Goal: Check status

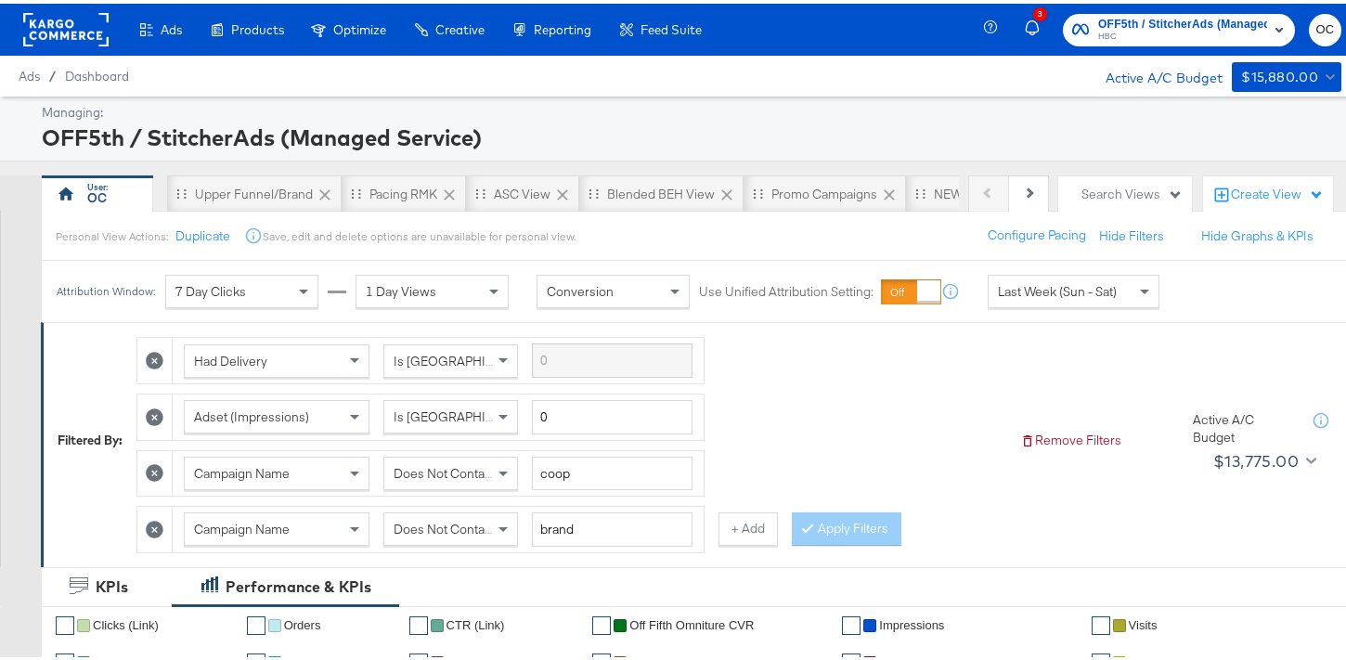
click at [84, 30] on rect at bounding box center [65, 25] width 85 height 33
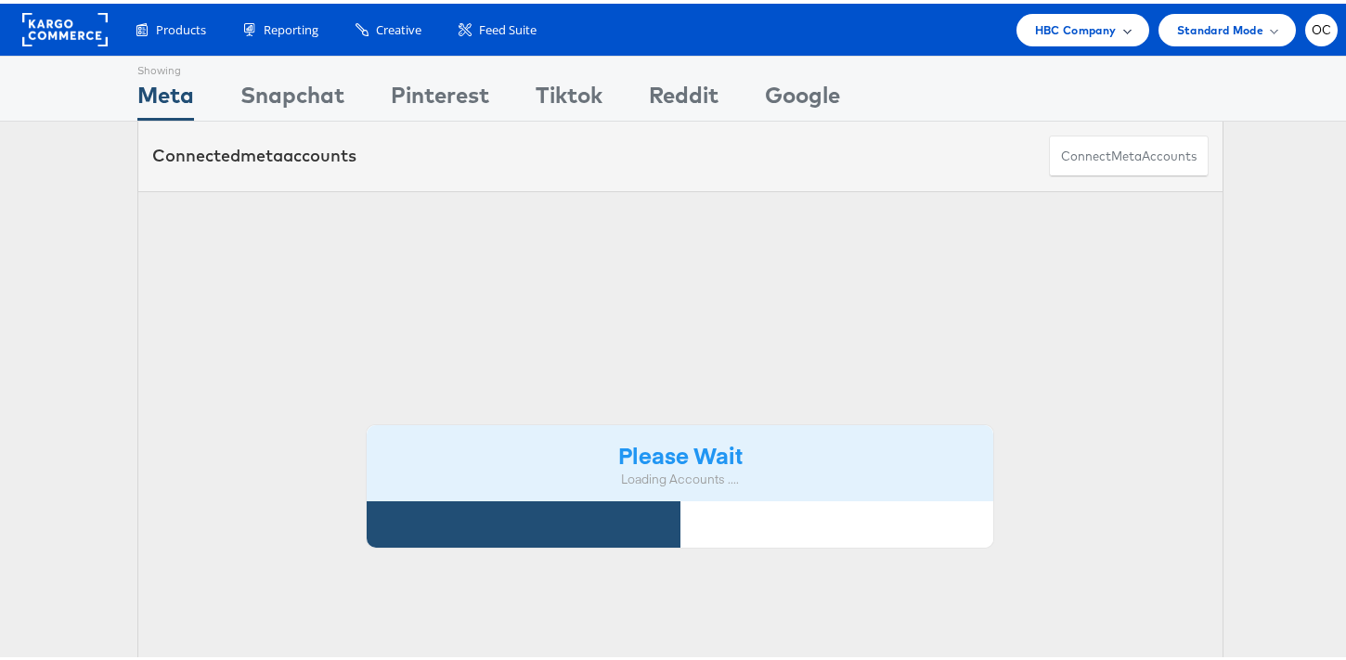
click at [1017, 29] on div "HBC Company" at bounding box center [1083, 26] width 133 height 32
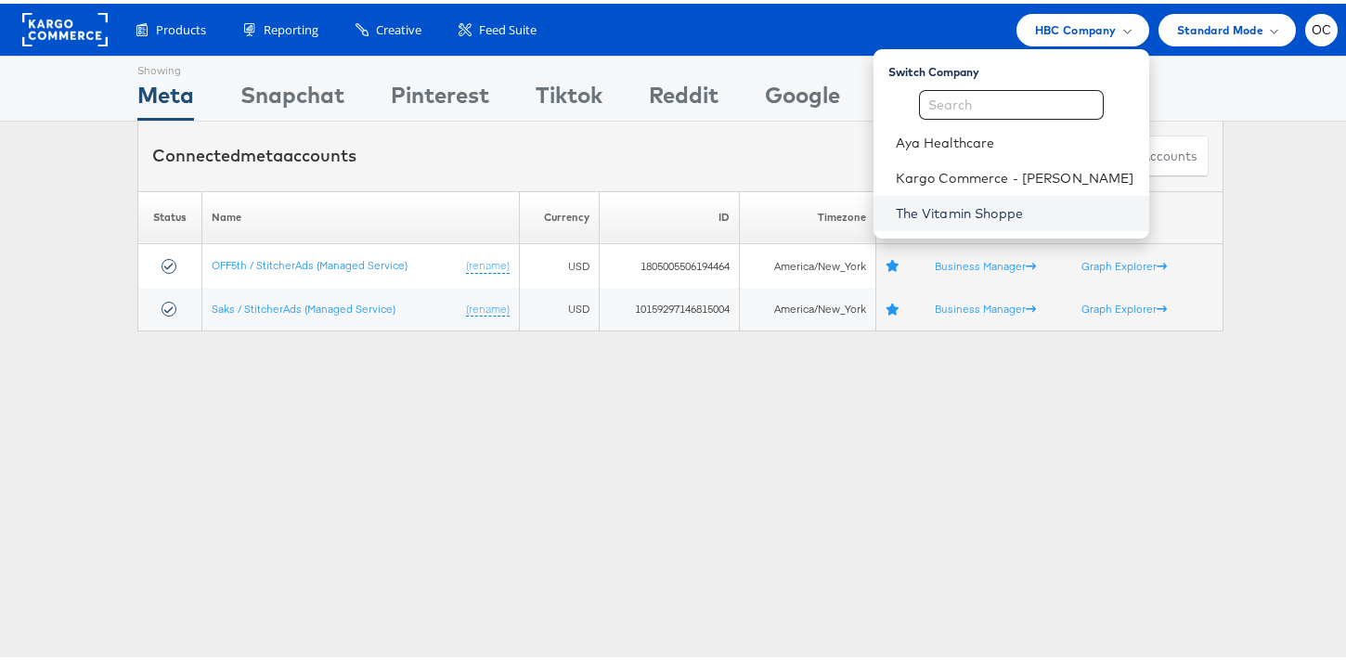
click at [981, 207] on link "The Vitamin Shoppe" at bounding box center [1015, 210] width 239 height 19
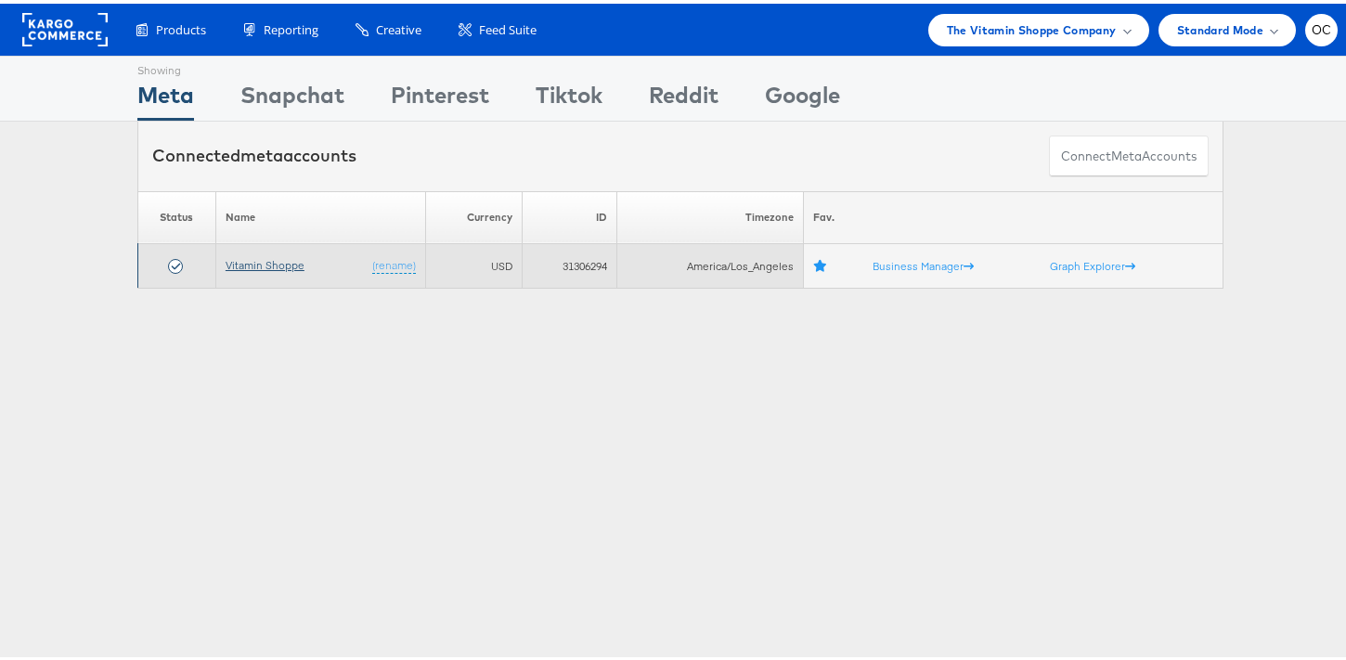
click at [266, 260] on link "Vitamin Shoppe" at bounding box center [265, 261] width 79 height 14
click at [255, 261] on link "Vitamin Shoppe" at bounding box center [265, 261] width 79 height 14
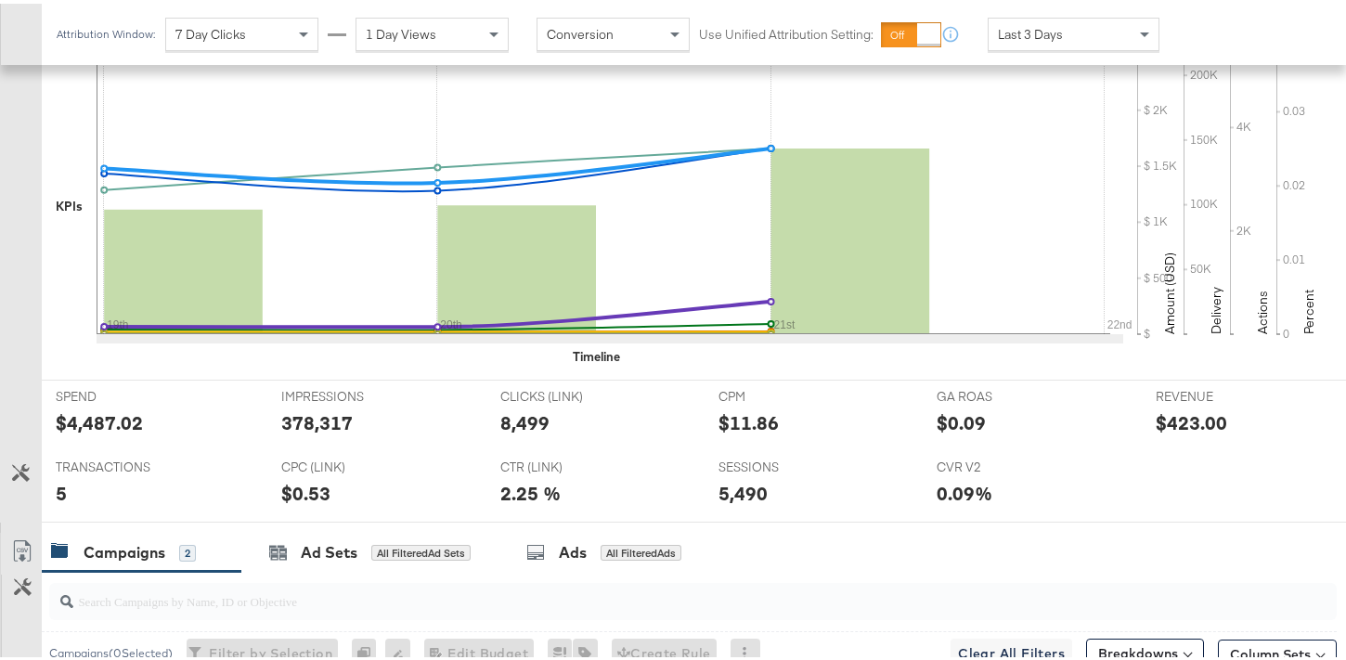
scroll to position [118, 0]
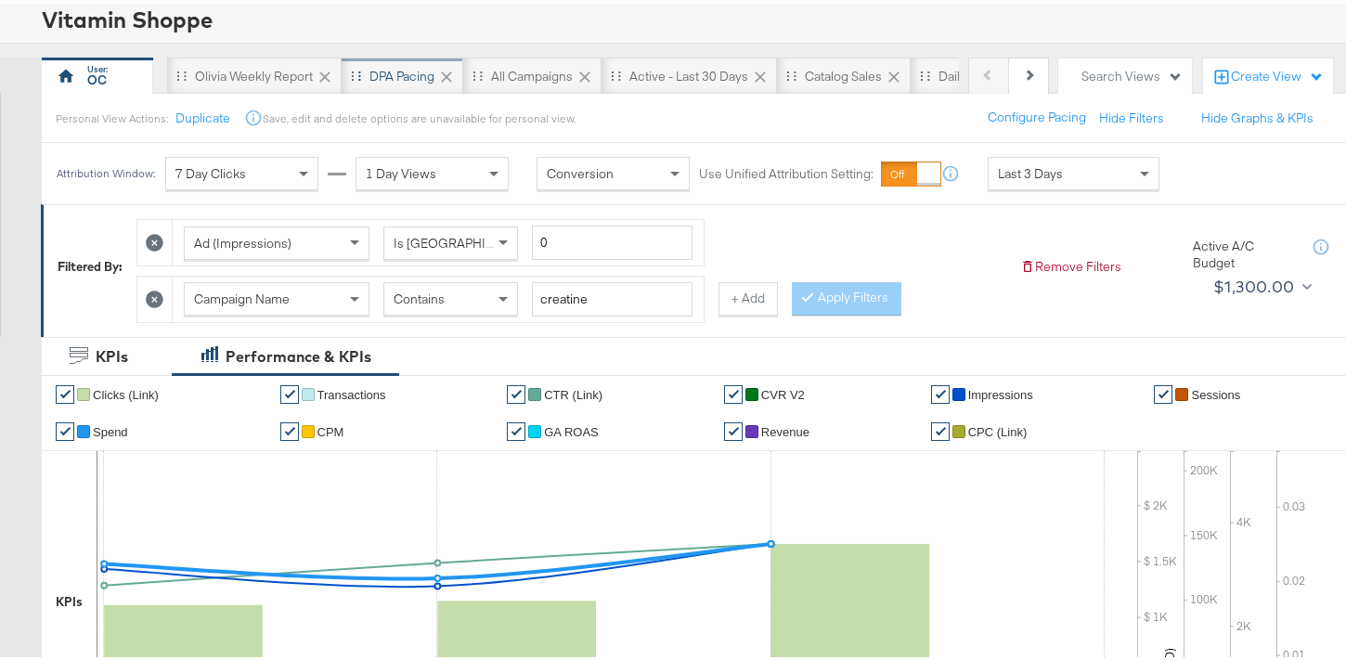
click at [384, 80] on div "DPA Pacing" at bounding box center [402, 73] width 65 height 18
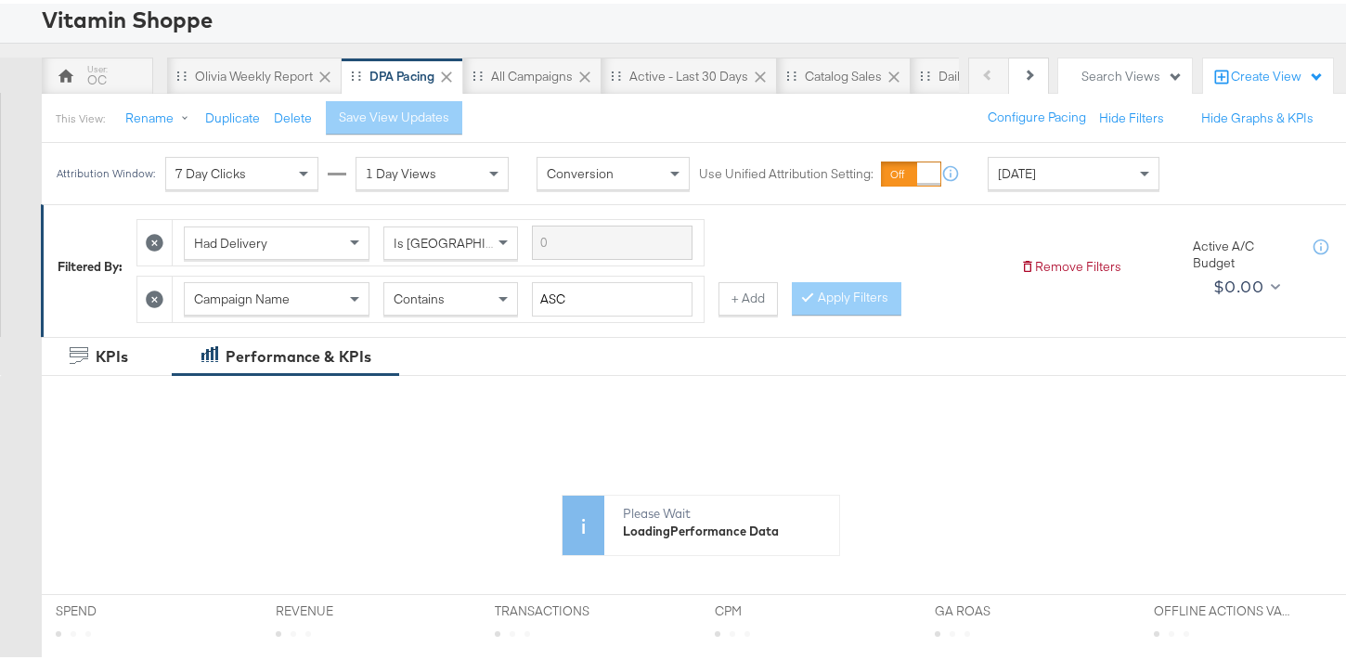
click at [1125, 186] on div "Today" at bounding box center [1074, 169] width 172 height 33
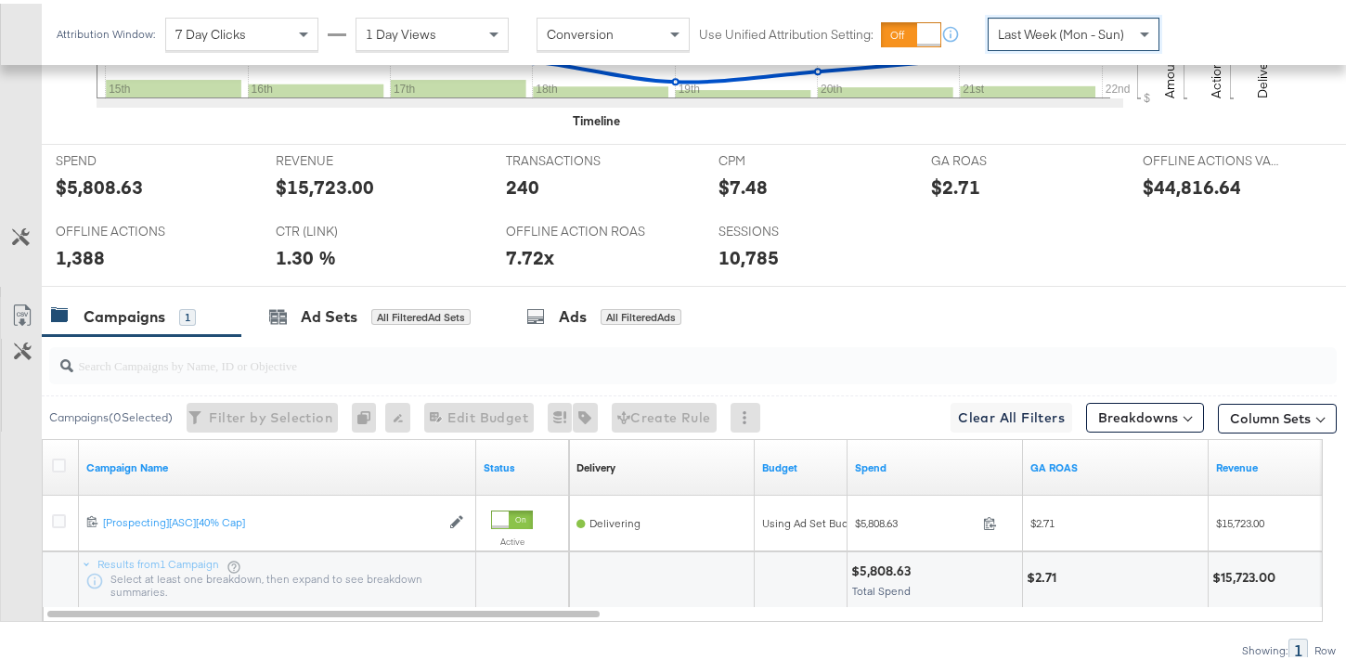
scroll to position [750, 0]
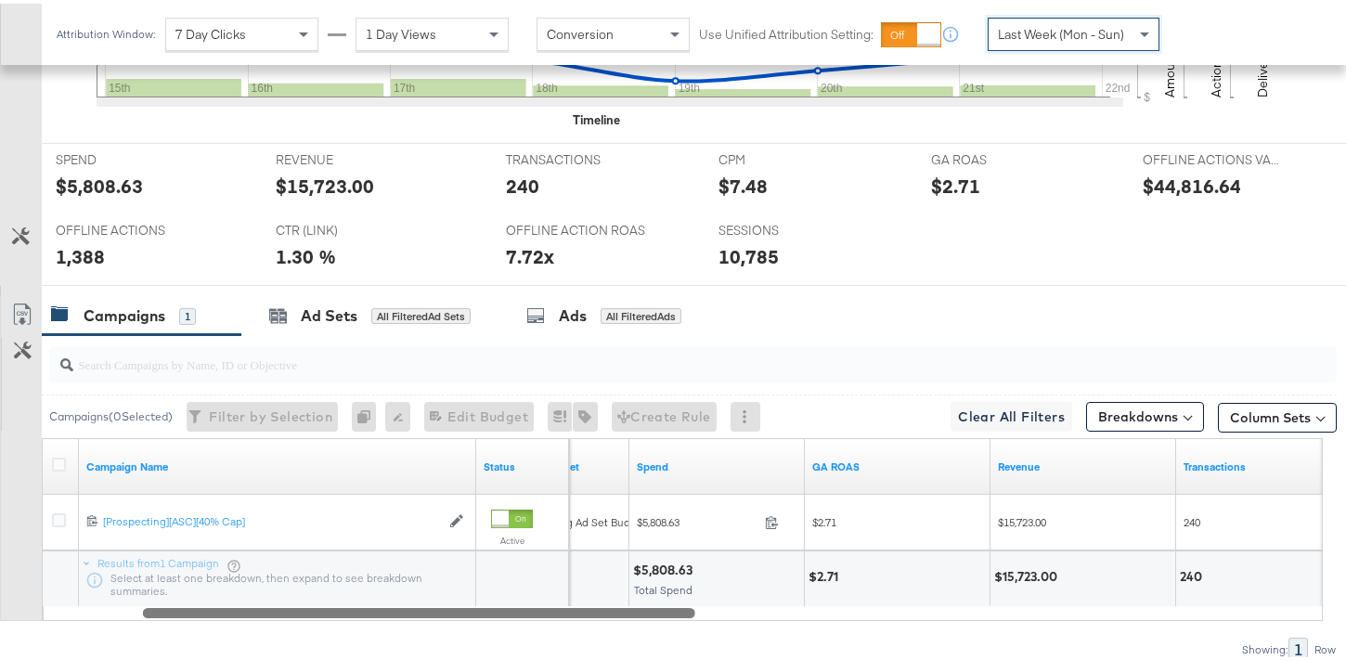
drag, startPoint x: 565, startPoint y: 604, endPoint x: 678, endPoint y: 595, distance: 112.7
click at [678, 595] on div "Campaign Name Status Budget Spend GA ROAS Revenue Transactions 6741112944036 [P…" at bounding box center [682, 526] width 1281 height 183
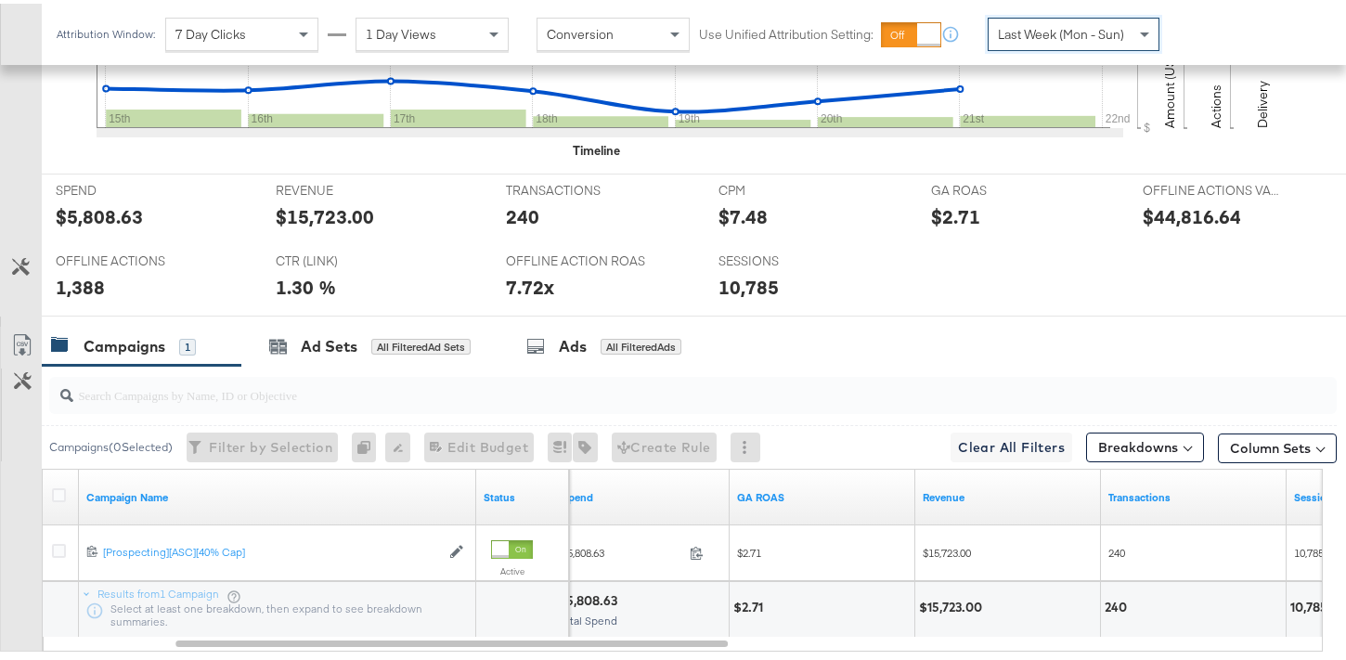
scroll to position [720, 0]
click at [1027, 34] on span "Last Week (Mon - Sun)" at bounding box center [1061, 30] width 126 height 17
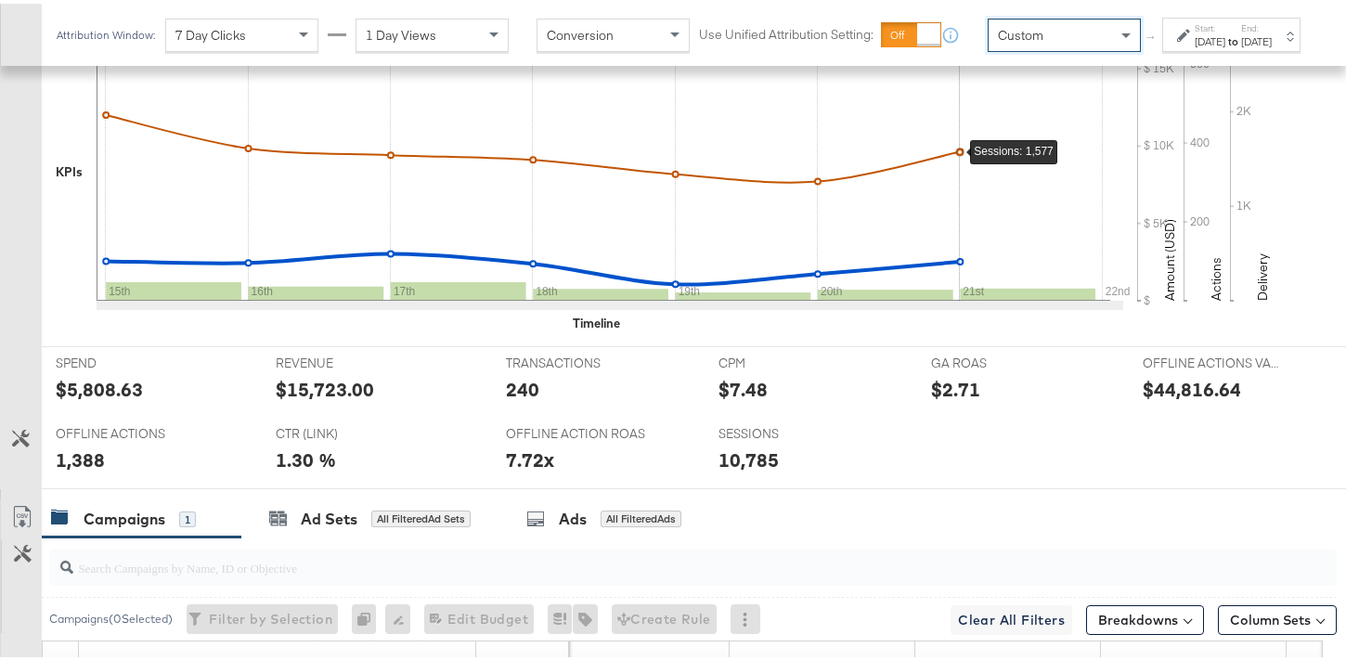
scroll to position [543, 0]
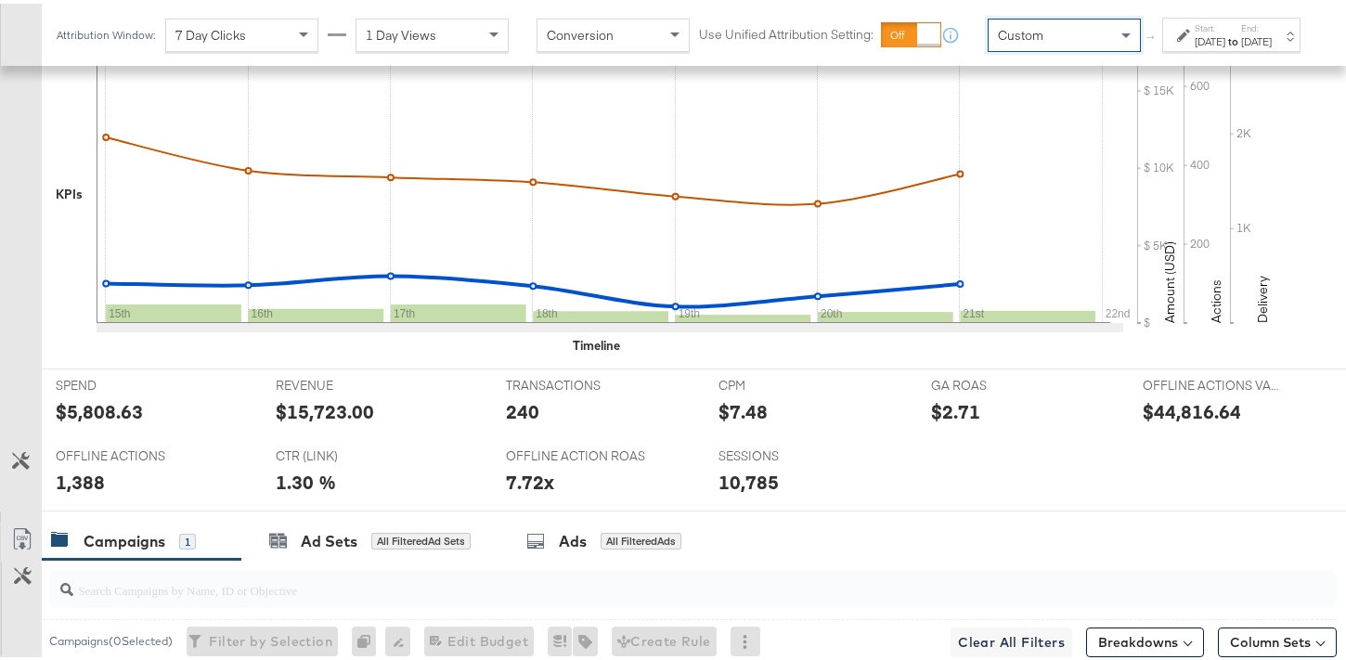
click at [1162, 48] on div "Start: Sep 22nd 2025 to End: Sep 22nd 2025" at bounding box center [1231, 31] width 138 height 34
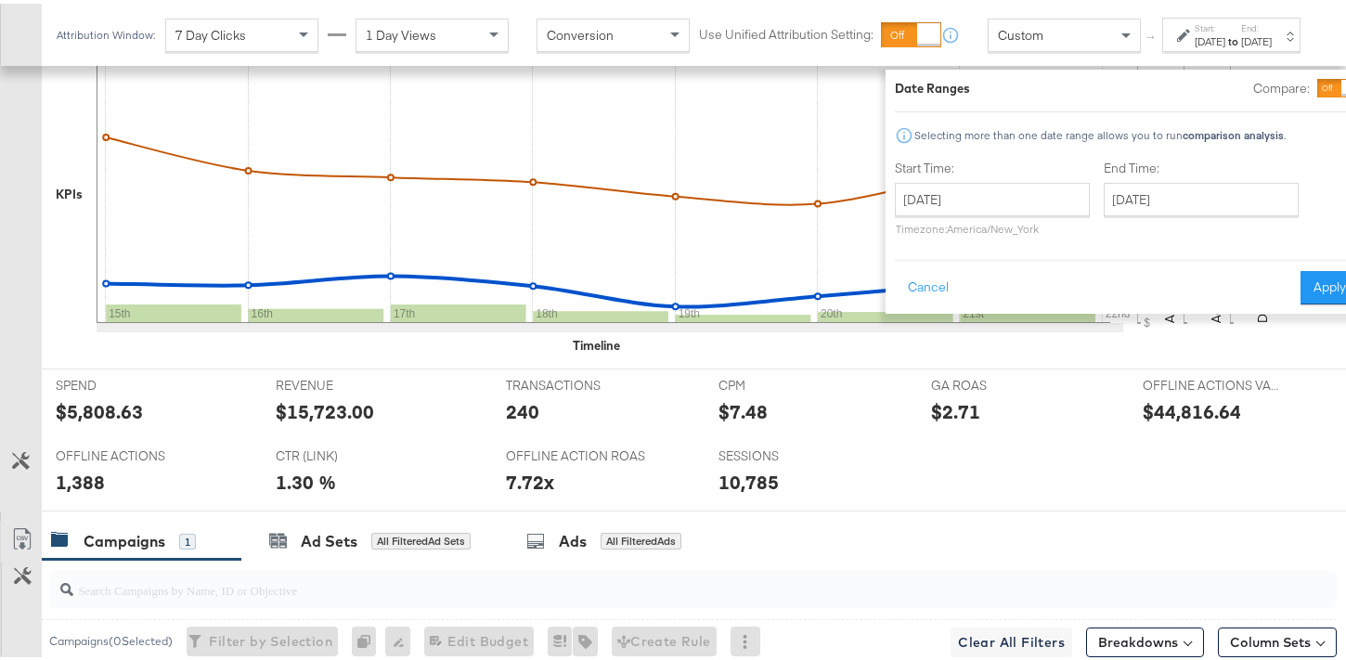
click at [1317, 83] on div at bounding box center [1338, 84] width 42 height 19
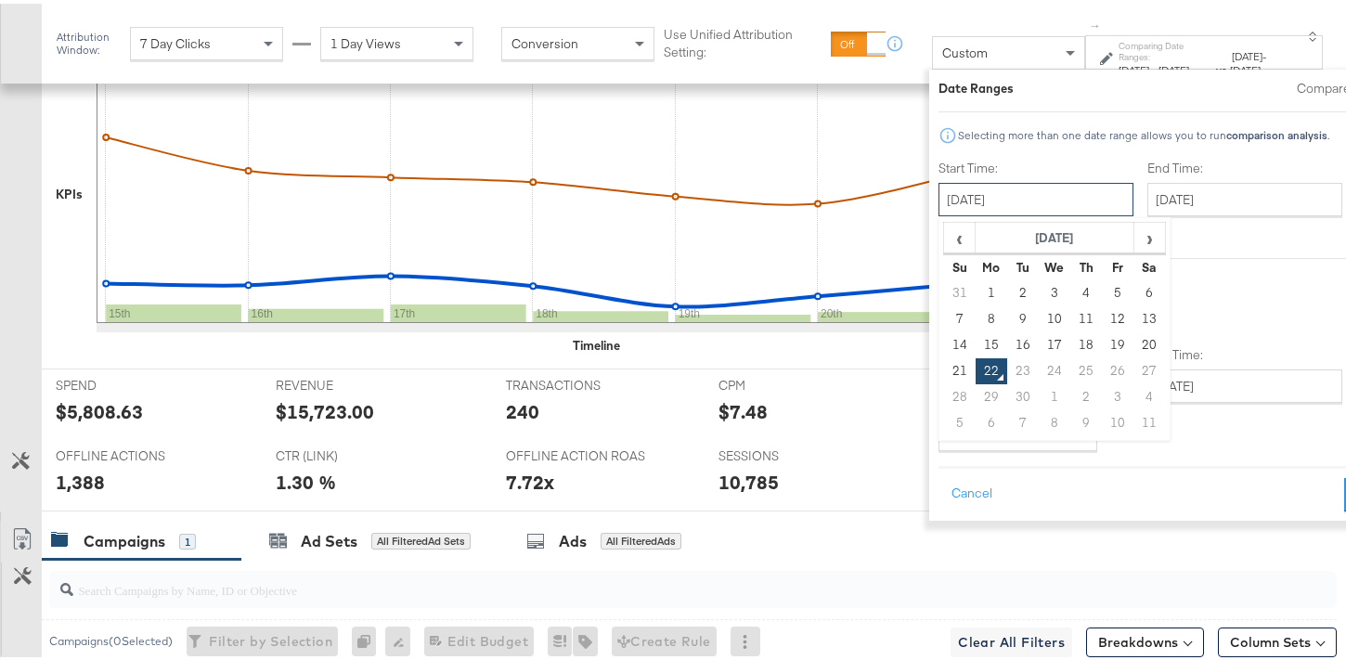
click at [985, 200] on input "September 22nd 2025" at bounding box center [1036, 195] width 195 height 33
click at [976, 314] on td "8" at bounding box center [992, 316] width 32 height 26
type input "September 8th 2025"
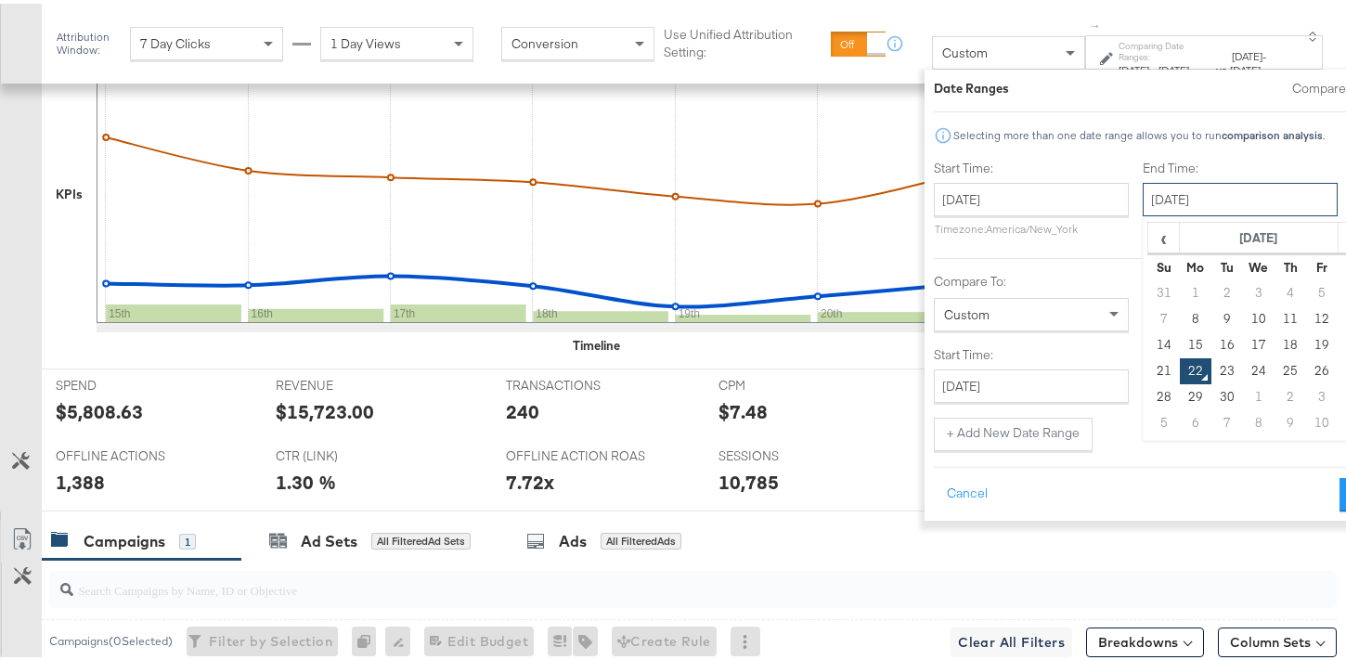
click at [1143, 211] on input "September 22nd 2025" at bounding box center [1240, 195] width 195 height 33
click at [1148, 338] on td "14" at bounding box center [1164, 342] width 32 height 26
type input "September 14th 2025"
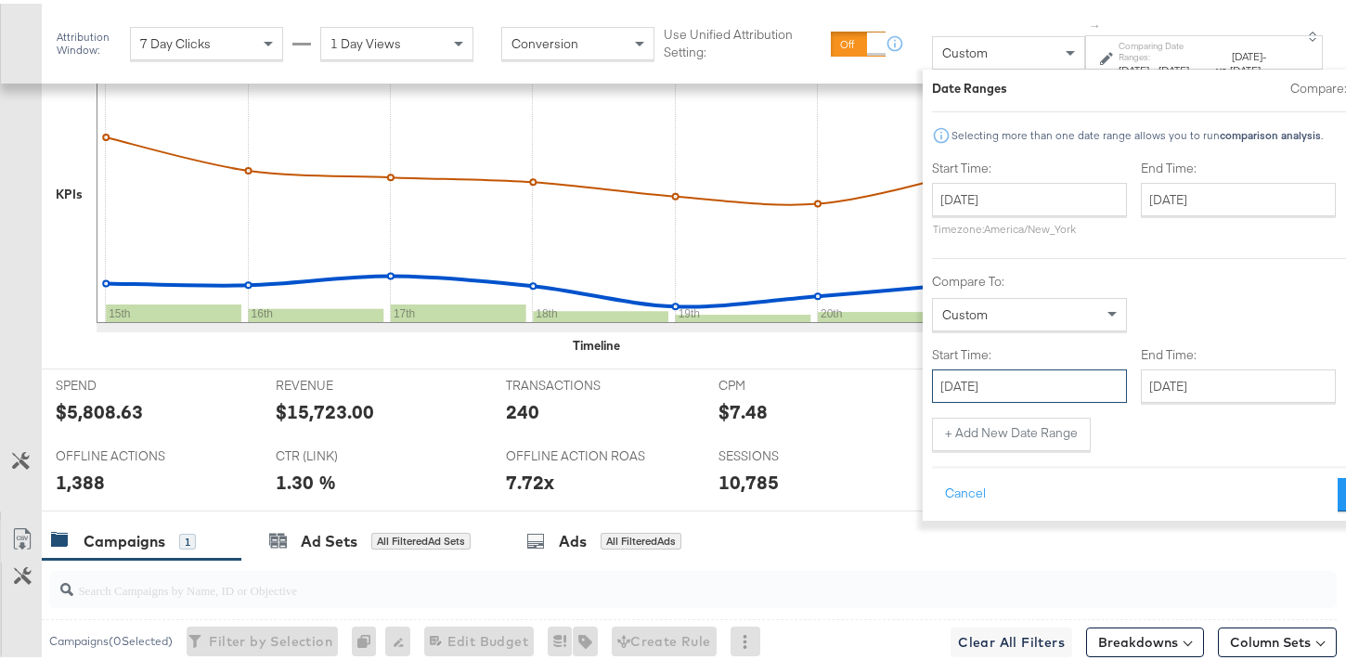
click at [971, 393] on input "September 22nd 2025" at bounding box center [1029, 382] width 195 height 33
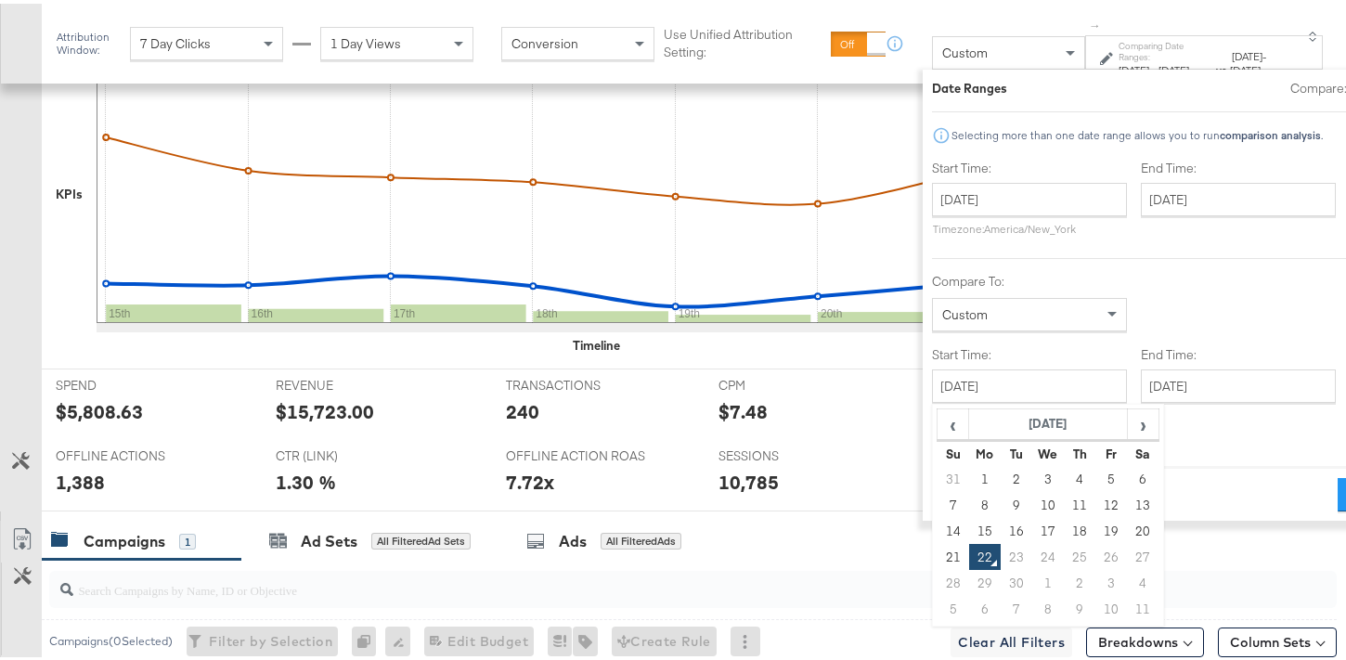
click at [969, 529] on td "15" at bounding box center [985, 527] width 32 height 26
type input "September 15th 2025"
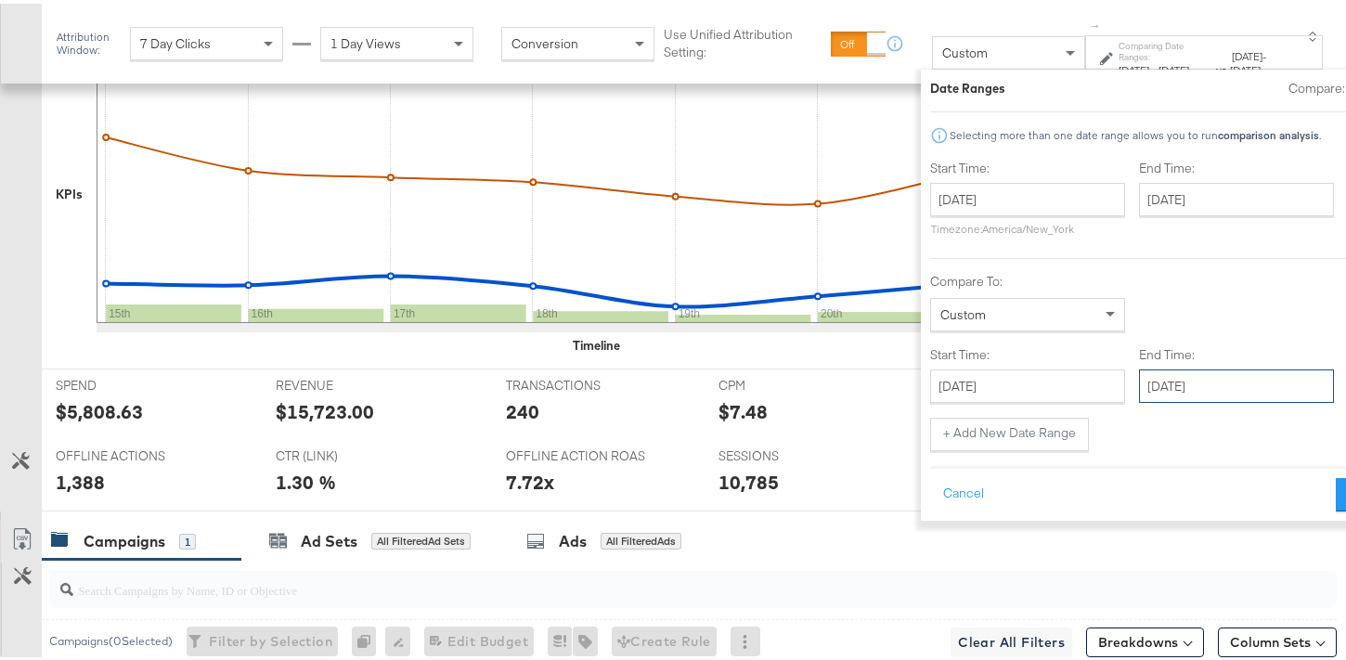
click at [1139, 386] on input "September 22nd 2025" at bounding box center [1236, 382] width 195 height 33
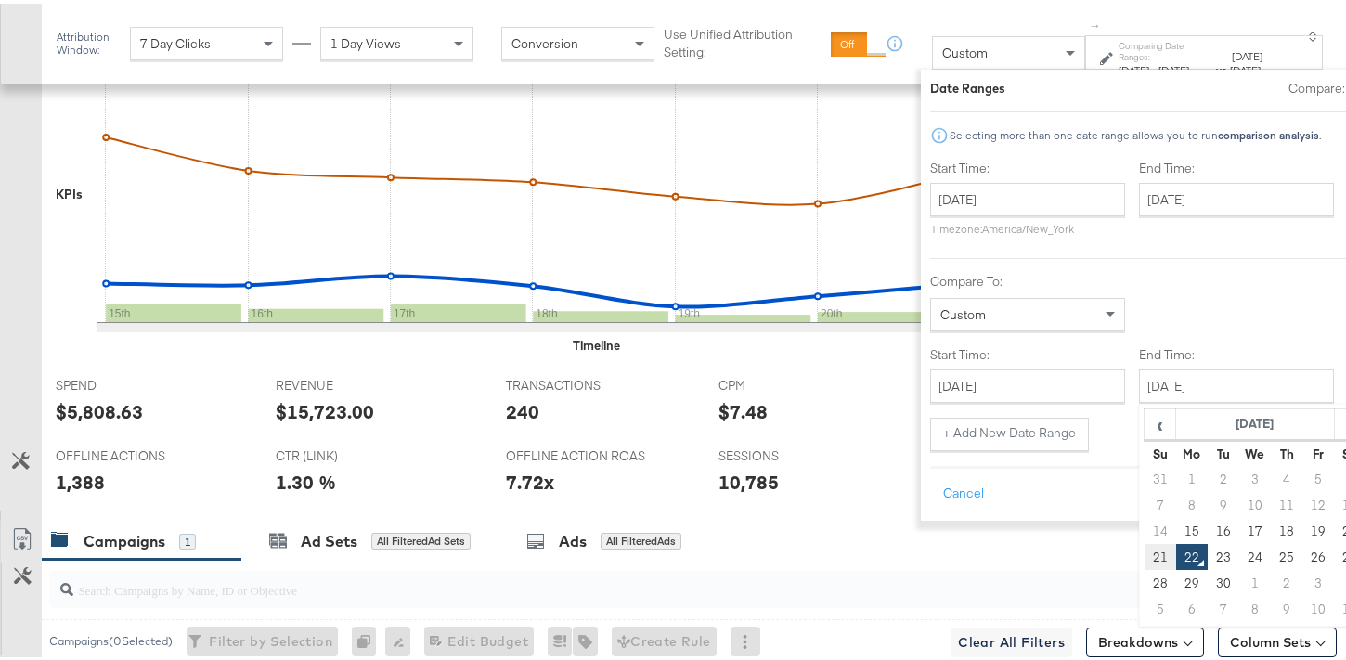
click at [1145, 544] on td "21" at bounding box center [1161, 553] width 32 height 26
type input "September 21st 2025"
click at [1334, 480] on button "Apply" at bounding box center [1363, 490] width 58 height 33
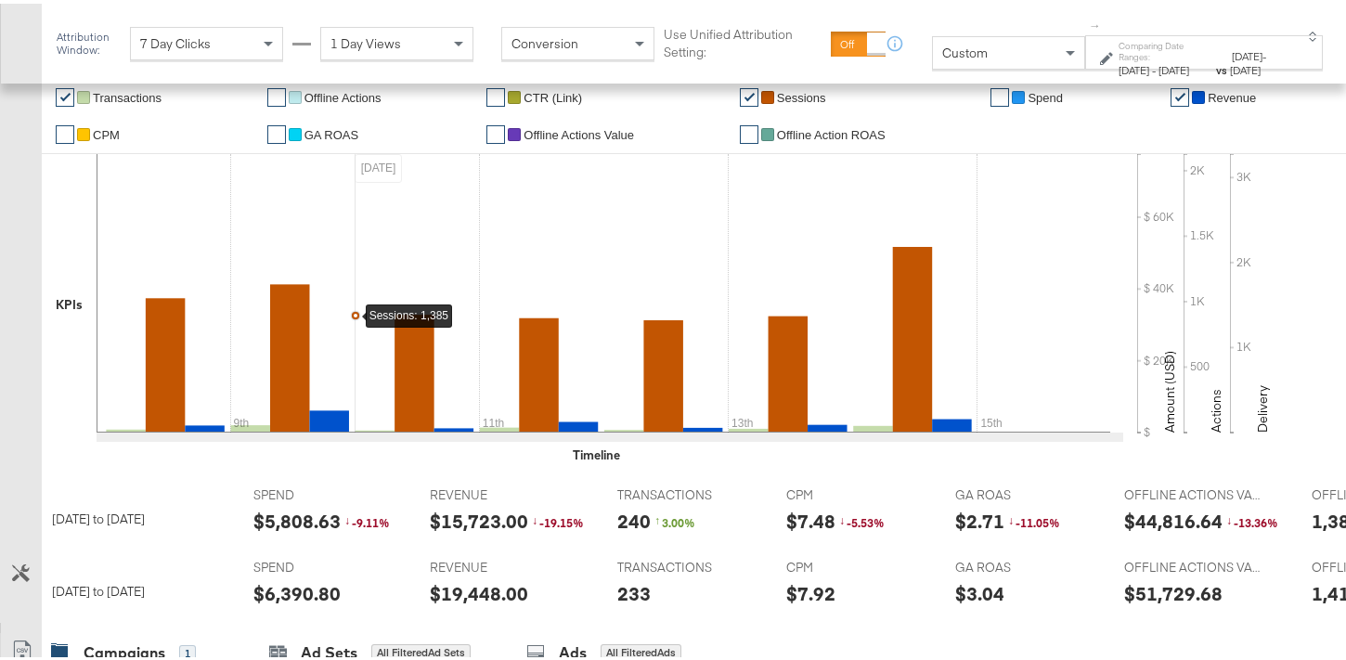
scroll to position [0, 0]
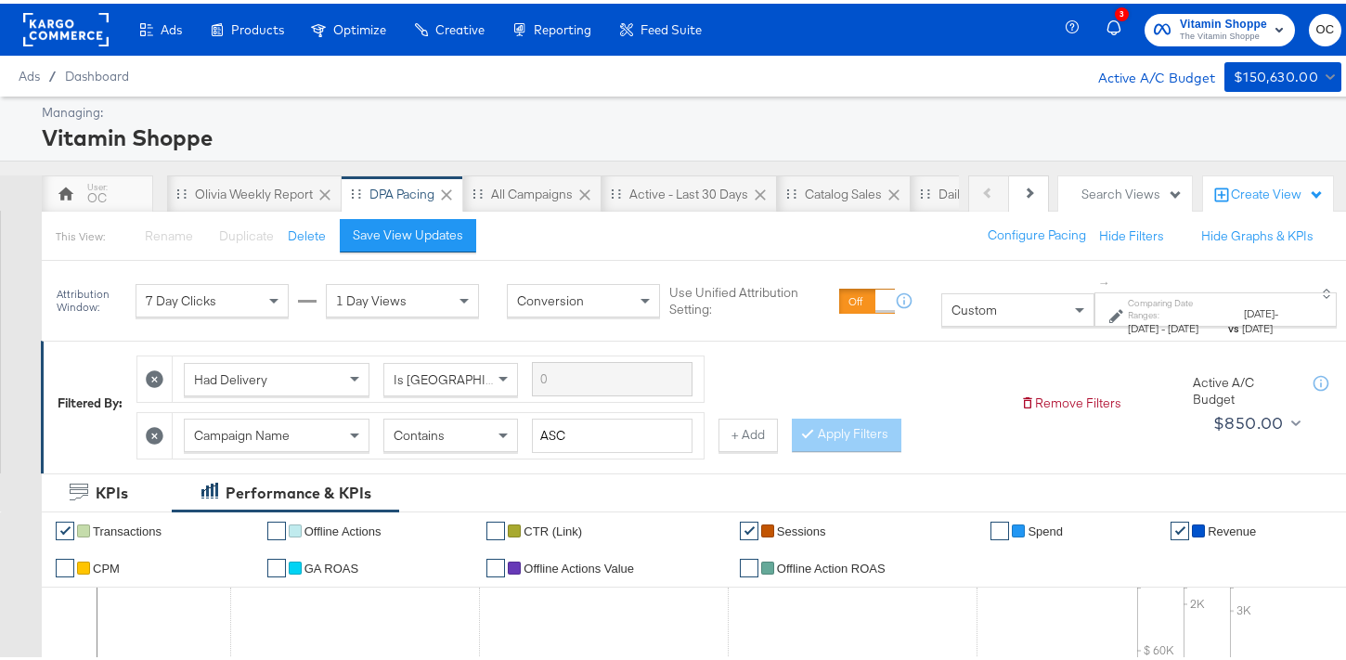
click at [78, 31] on rect at bounding box center [65, 25] width 85 height 33
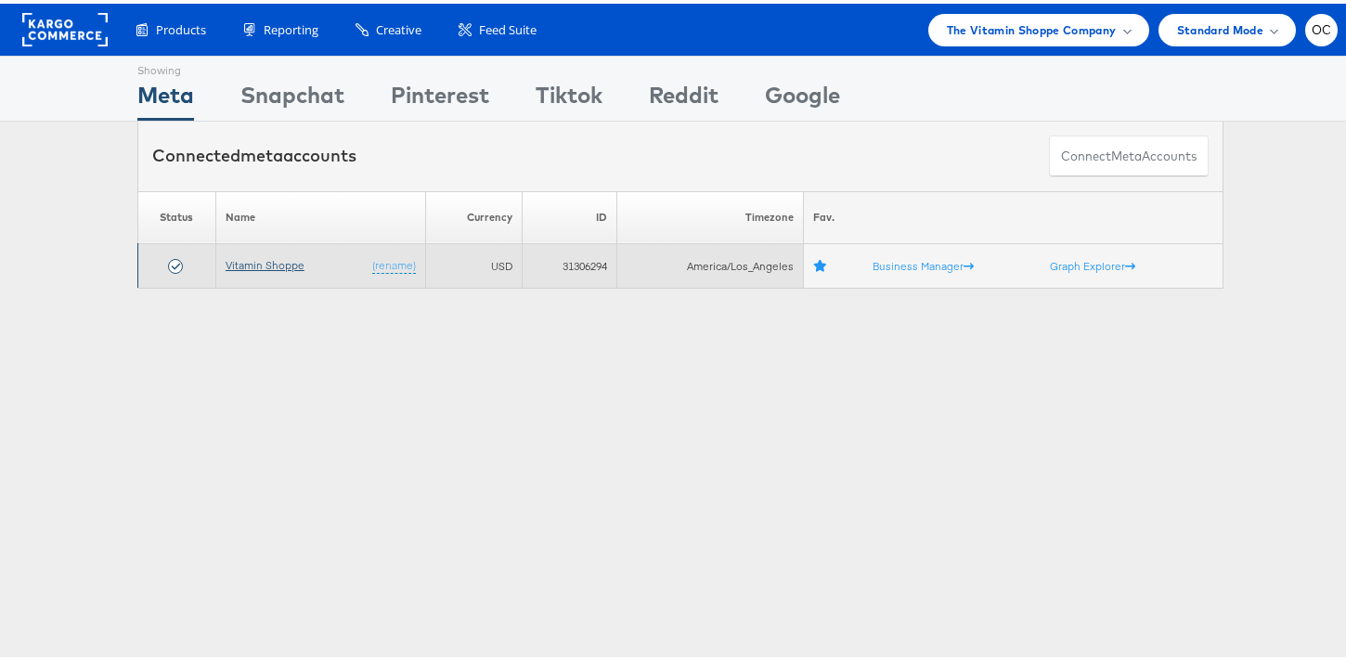
click at [275, 266] on link "Vitamin Shoppe" at bounding box center [265, 261] width 79 height 14
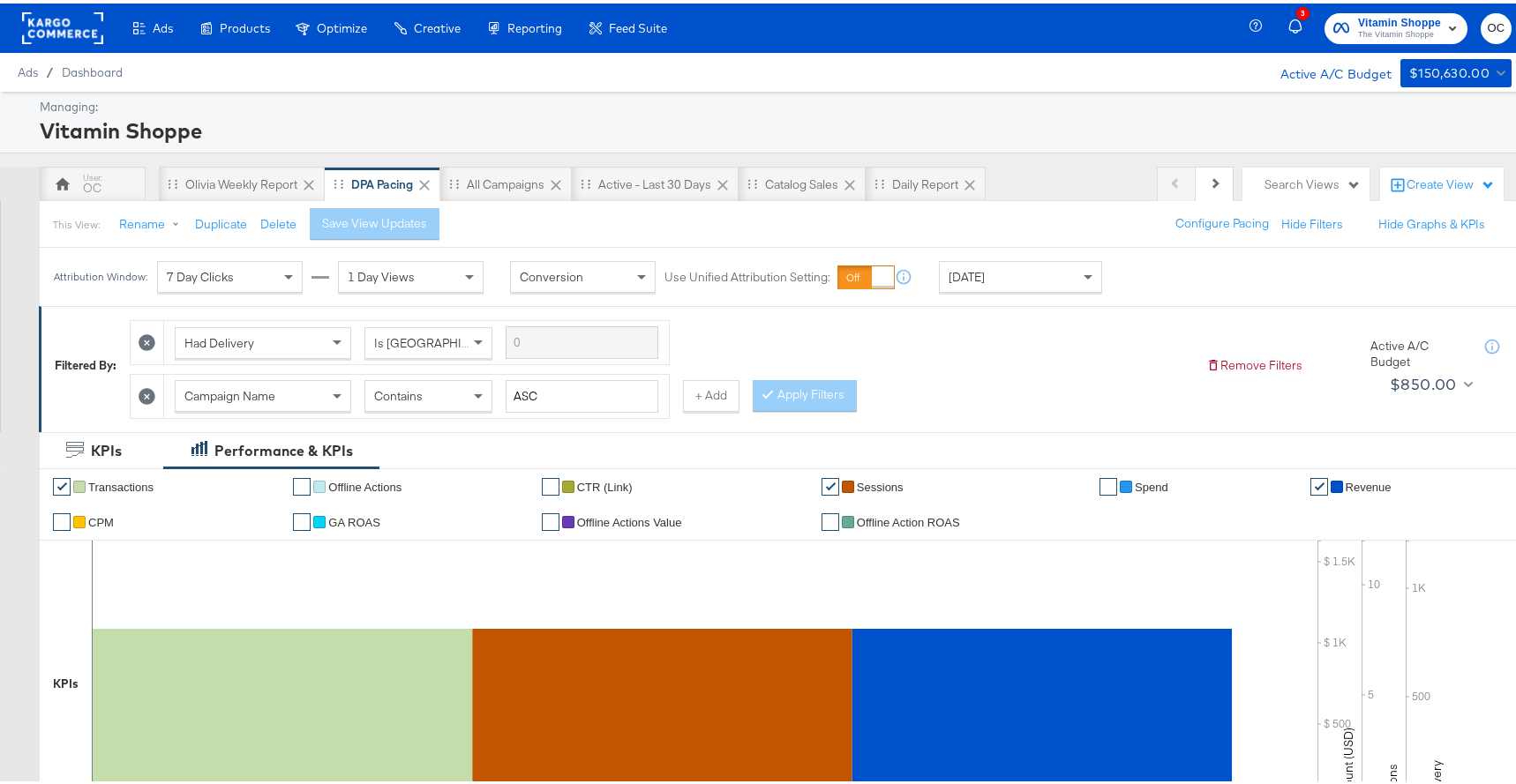
click at [1115, 18] on div "Ads Products Optimize Creative Reporting Feed Suite 3 Vitamin Shoppe The Vitami…" at bounding box center [764, 25] width 1529 height 49
